Goal: Task Accomplishment & Management: Manage account settings

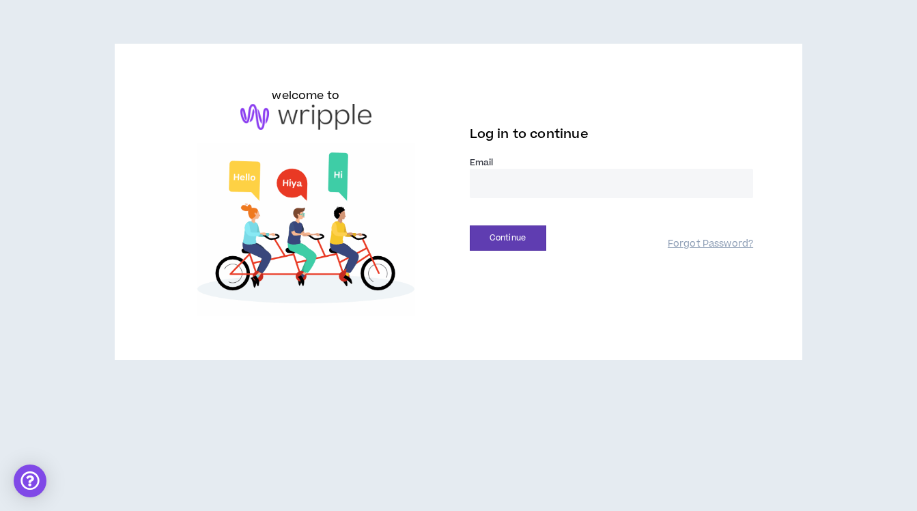
click at [548, 188] on input "email" at bounding box center [612, 183] width 284 height 29
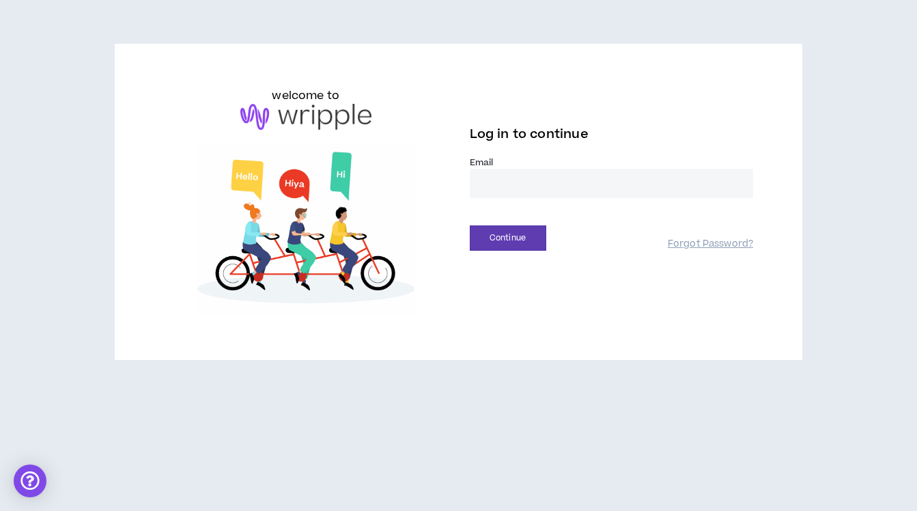
type input "**********"
click at [471, 250] on button "Continue" at bounding box center [508, 237] width 76 height 25
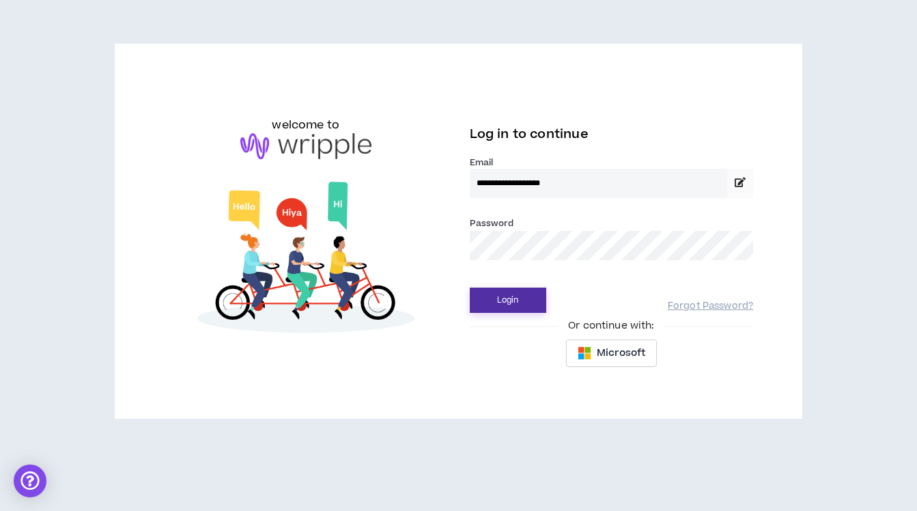
click at [470, 287] on button "Login" at bounding box center [508, 299] width 76 height 25
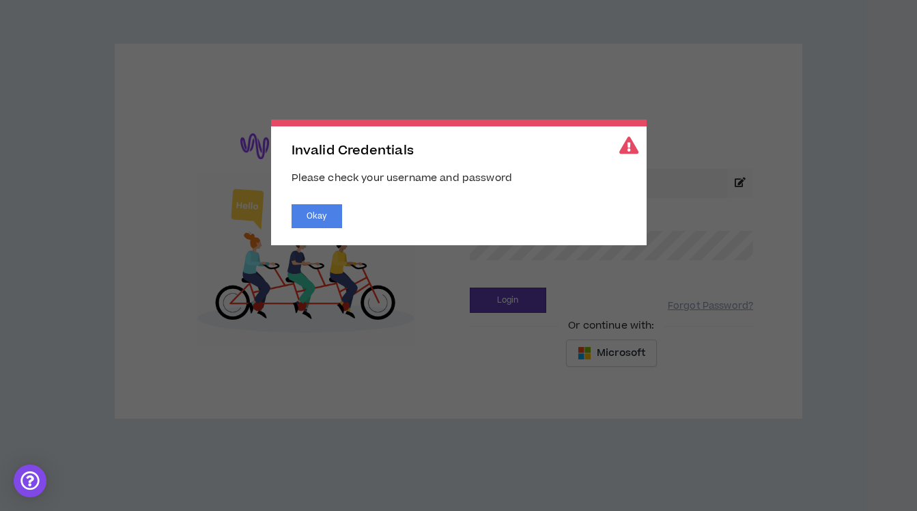
click at [344, 218] on div "Okay" at bounding box center [458, 216] width 334 height 24
click at [307, 212] on button "Okay" at bounding box center [316, 216] width 51 height 24
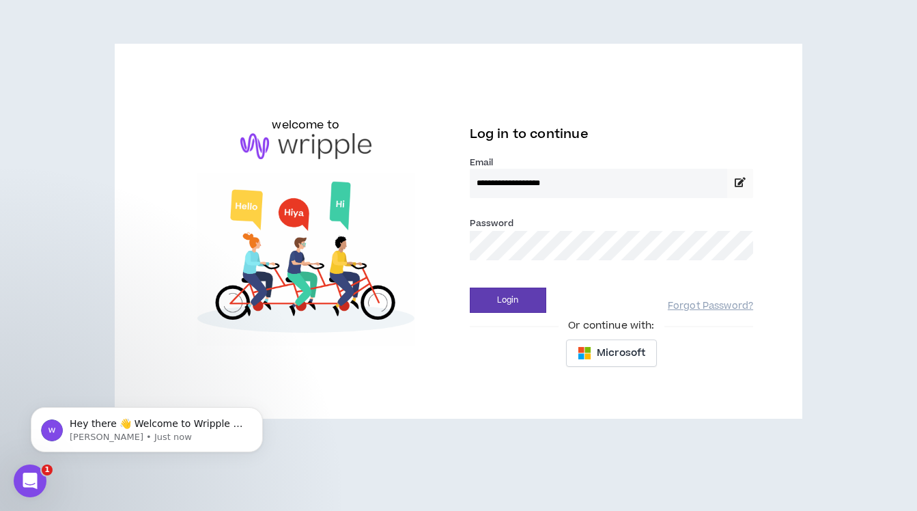
click at [470, 287] on button "Login" at bounding box center [508, 299] width 76 height 25
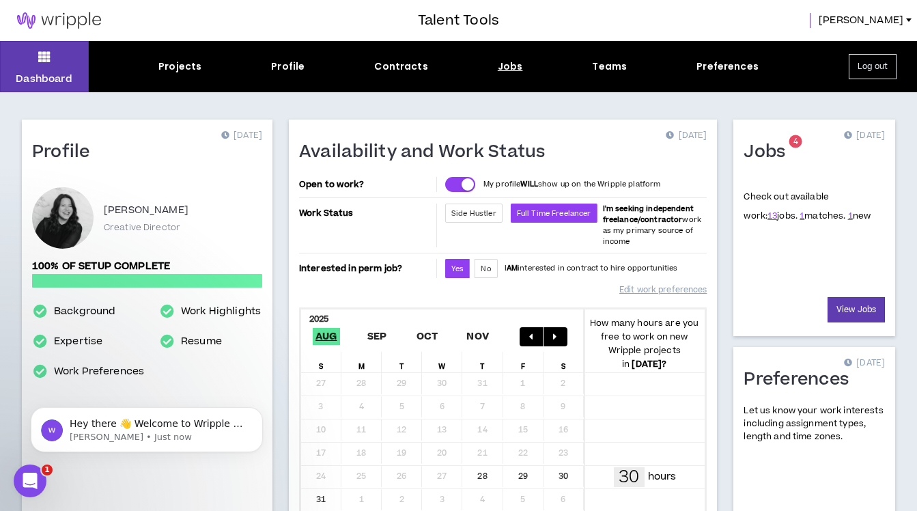
click at [502, 66] on div "Jobs" at bounding box center [510, 66] width 25 height 14
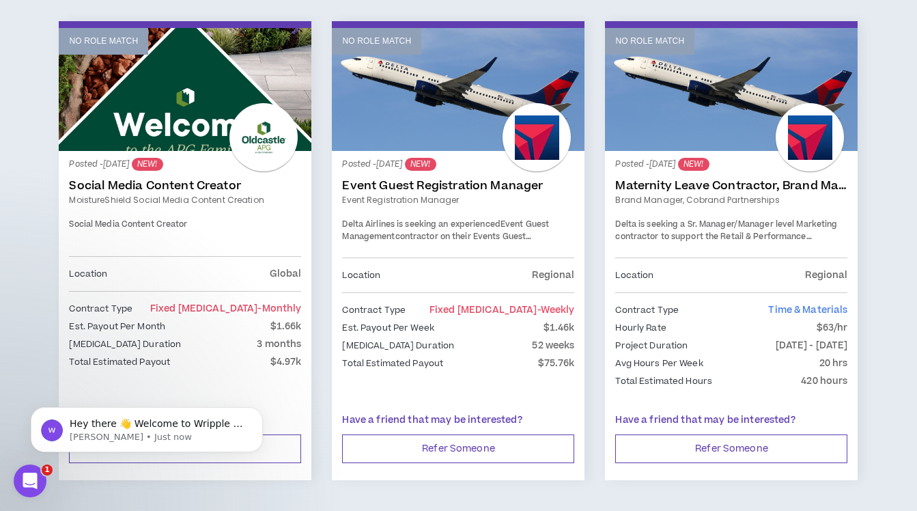
scroll to position [367, 0]
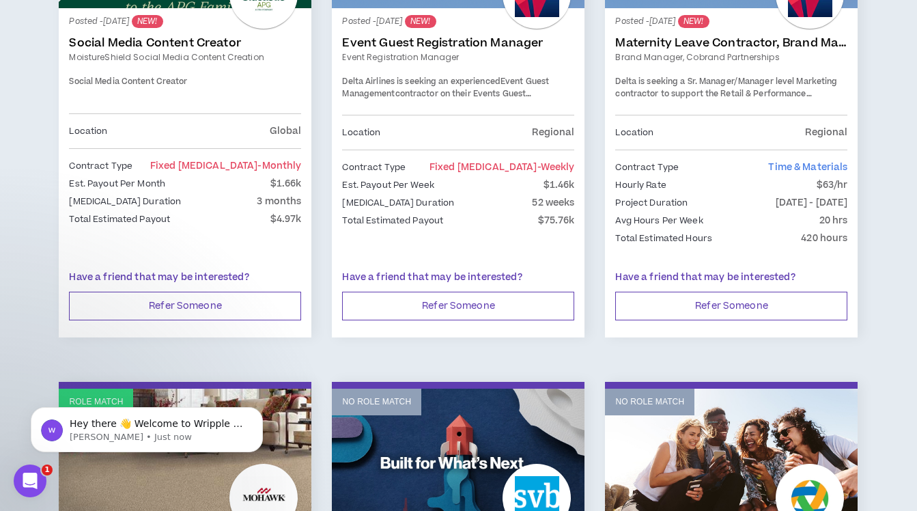
click at [730, 48] on link "Maternity Leave Contractor, Brand Marketing Manager (Cobrand Partnerships)" at bounding box center [731, 43] width 232 height 14
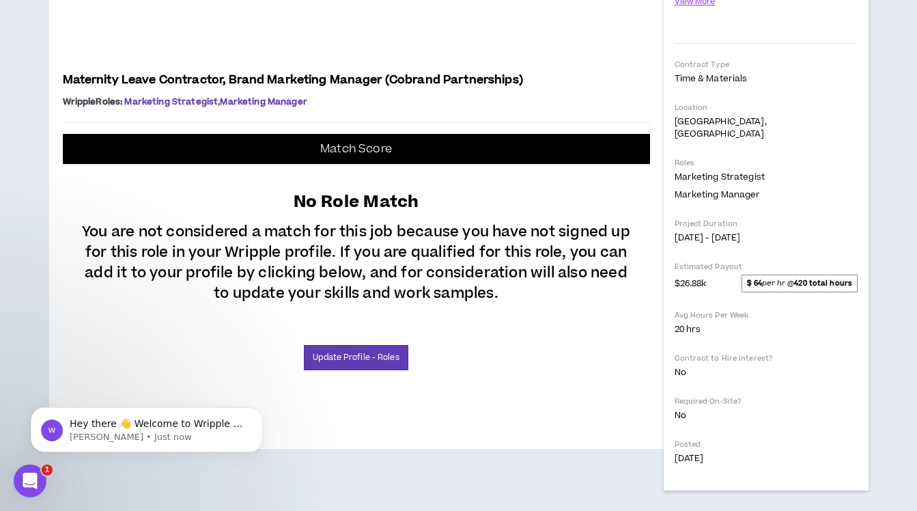
scroll to position [680, 0]
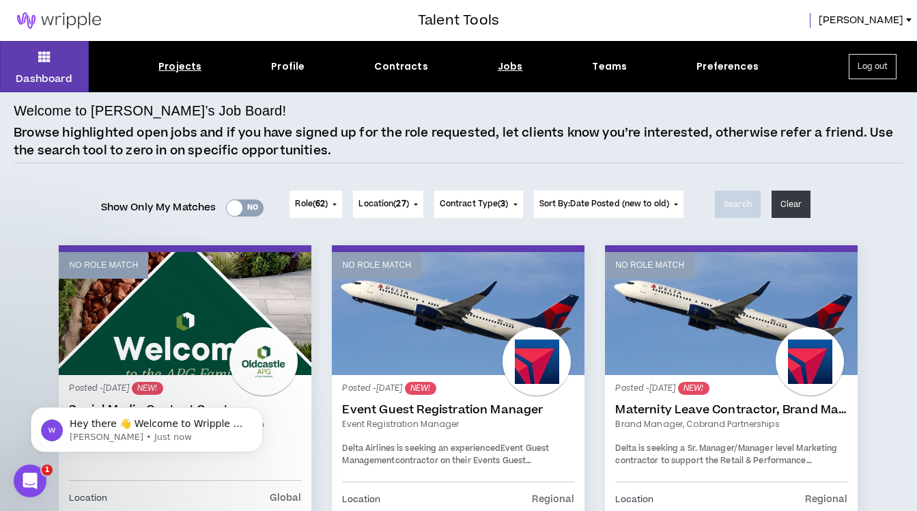
click at [177, 59] on div "Projects" at bounding box center [179, 66] width 43 height 14
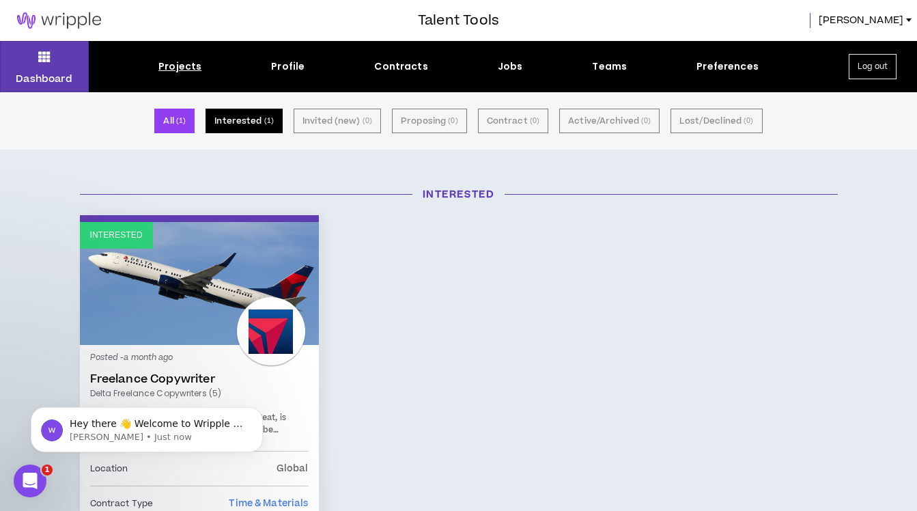
click at [255, 126] on button "Interested ( 1 )" at bounding box center [243, 121] width 77 height 25
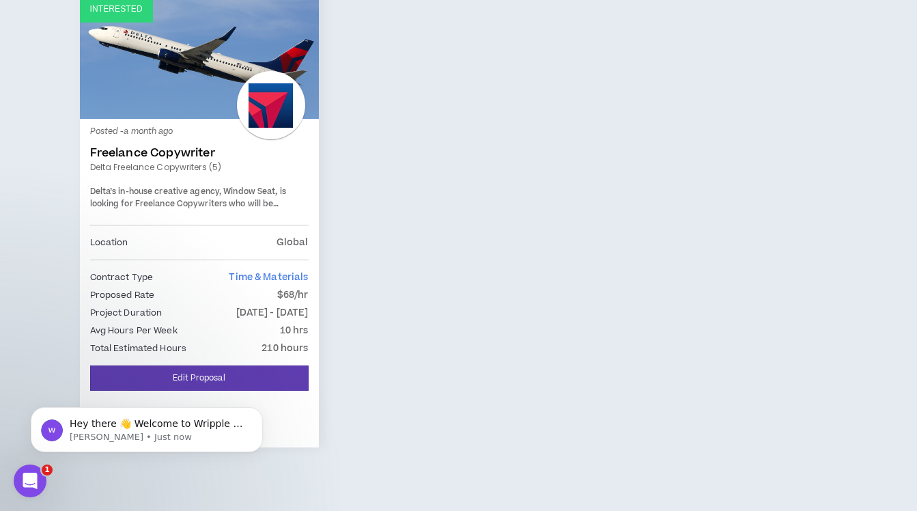
scroll to position [251, 0]
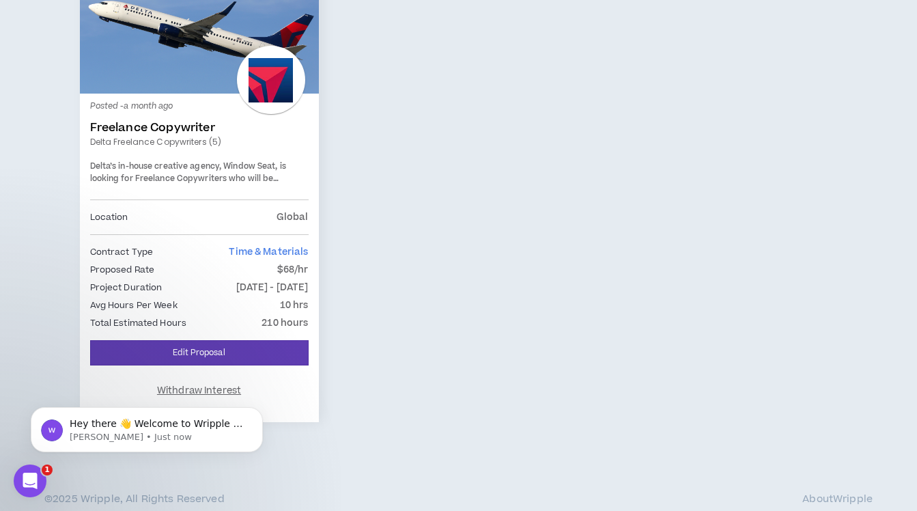
click at [225, 45] on link "Interested" at bounding box center [199, 32] width 239 height 123
